Goal: Task Accomplishment & Management: Manage account settings

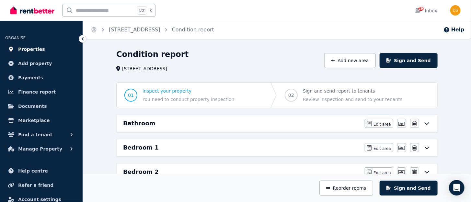
click at [35, 50] on span "Properties" at bounding box center [31, 49] width 27 height 8
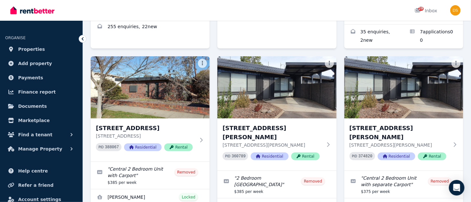
scroll to position [211, 0]
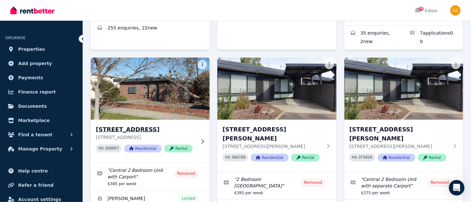
click at [165, 80] on img at bounding box center [150, 88] width 125 height 65
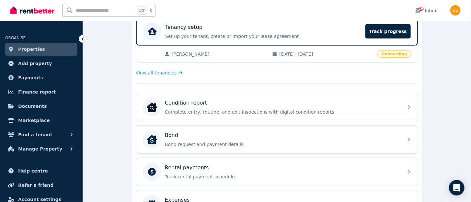
scroll to position [137, 0]
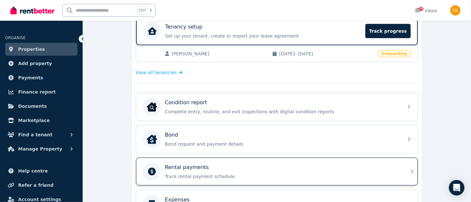
click at [409, 170] on icon at bounding box center [412, 172] width 8 height 8
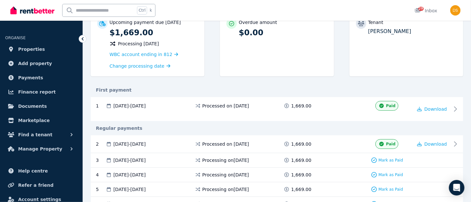
scroll to position [76, 0]
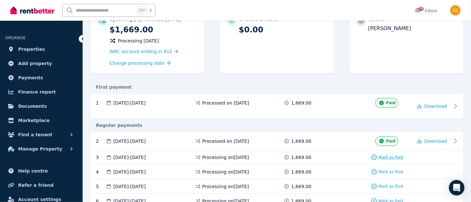
click at [393, 157] on span "Mark as Paid" at bounding box center [390, 157] width 25 height 5
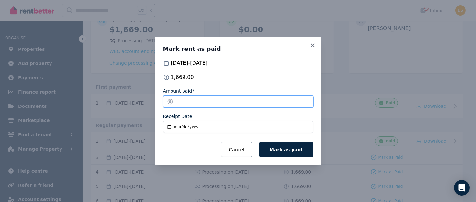
click at [206, 101] on input "*******" at bounding box center [238, 101] width 150 height 12
type input "****"
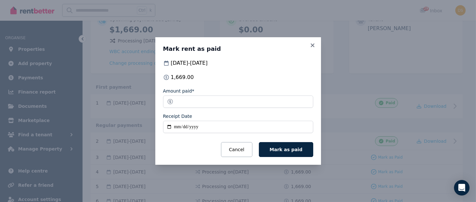
click at [198, 126] on input "Receipt Date" at bounding box center [238, 127] width 150 height 12
click at [183, 128] on input "Receipt Date" at bounding box center [238, 127] width 150 height 12
click at [181, 127] on input "Receipt Date" at bounding box center [238, 127] width 150 height 12
click at [177, 128] on input "Receipt Date" at bounding box center [238, 127] width 150 height 12
type input "**********"
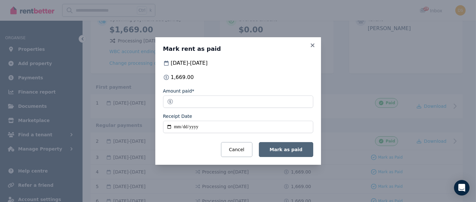
click at [296, 150] on span "Mark as paid" at bounding box center [286, 149] width 33 height 5
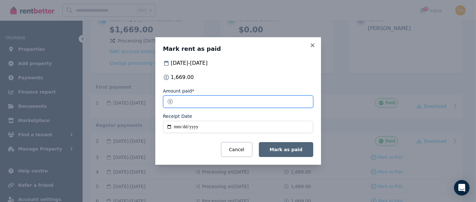
type input "****"
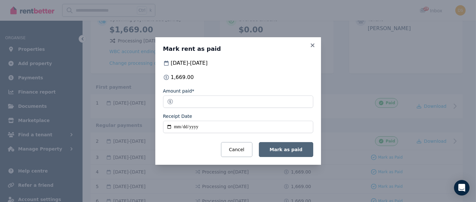
click at [296, 150] on span "Mark as paid" at bounding box center [286, 149] width 33 height 5
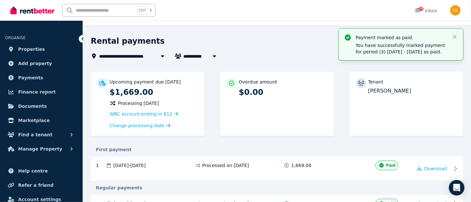
scroll to position [0, 0]
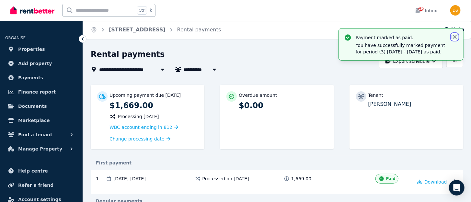
click at [454, 37] on icon "button" at bounding box center [455, 37] width 4 height 4
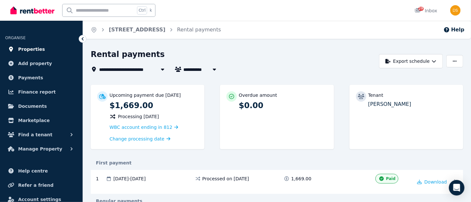
click at [26, 49] on span "Properties" at bounding box center [31, 49] width 27 height 8
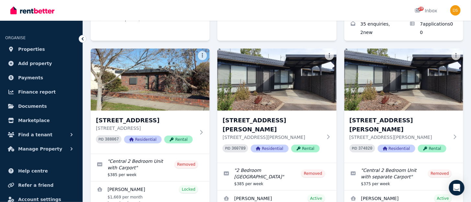
scroll to position [221, 0]
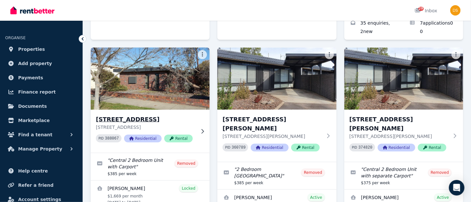
click at [164, 82] on img at bounding box center [150, 78] width 125 height 65
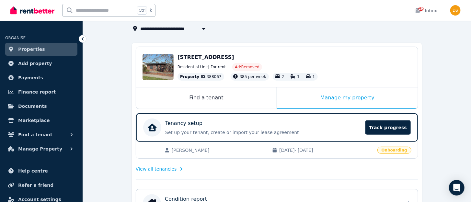
scroll to position [42, 0]
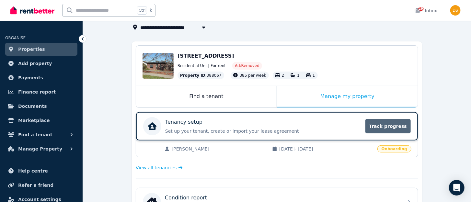
click at [393, 128] on span "Track progress" at bounding box center [387, 126] width 45 height 14
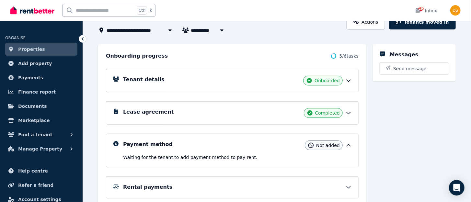
scroll to position [50, 0]
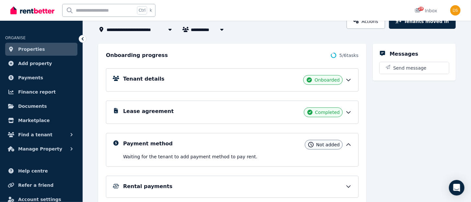
click at [358, 153] on div "Payment method Not added Waiting for the tenant to add payment method to pay re…" at bounding box center [232, 150] width 252 height 34
click at [349, 143] on icon at bounding box center [348, 144] width 6 height 6
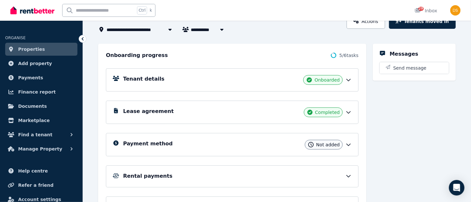
click at [352, 143] on icon at bounding box center [348, 144] width 6 height 6
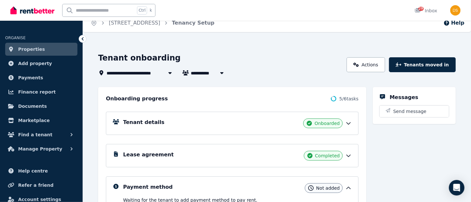
scroll to position [0, 0]
